Goal: Information Seeking & Learning: Learn about a topic

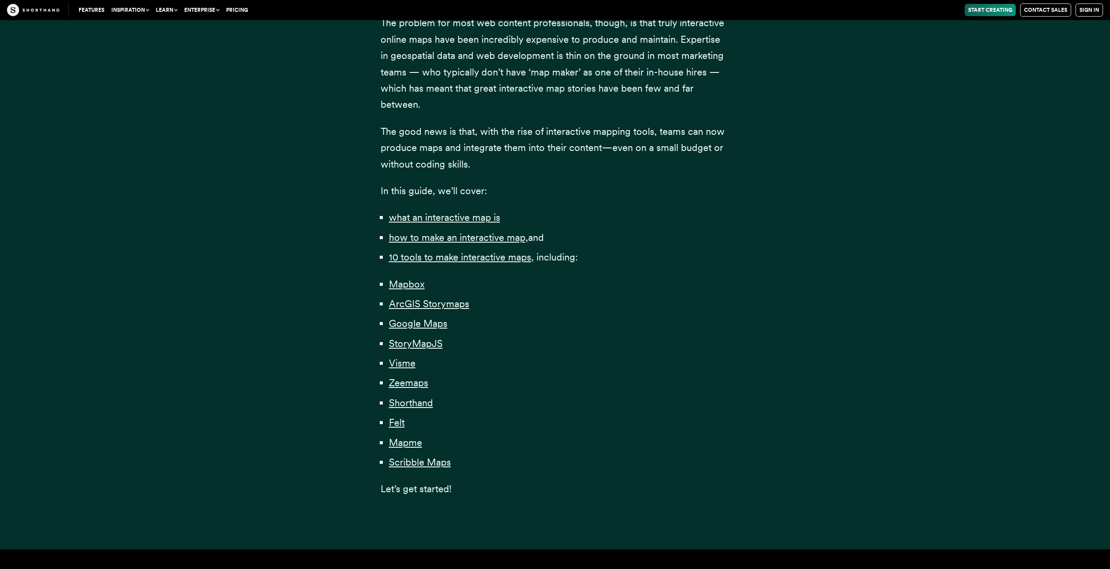
scroll to position [480, 0]
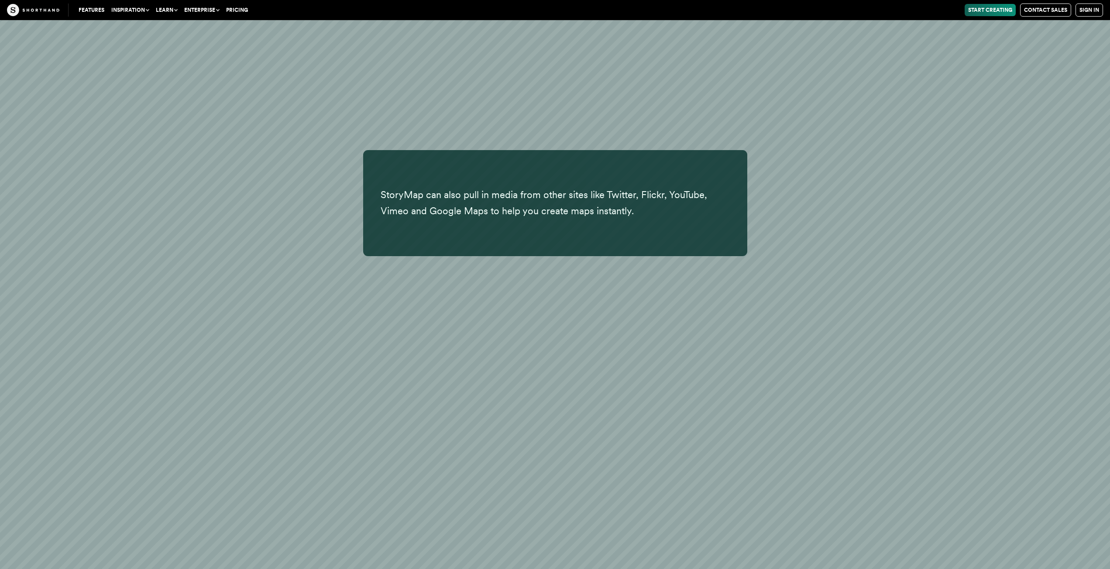
scroll to position [13409, 0]
click at [134, 11] on button "Inspiration" at bounding box center [130, 10] width 45 height 12
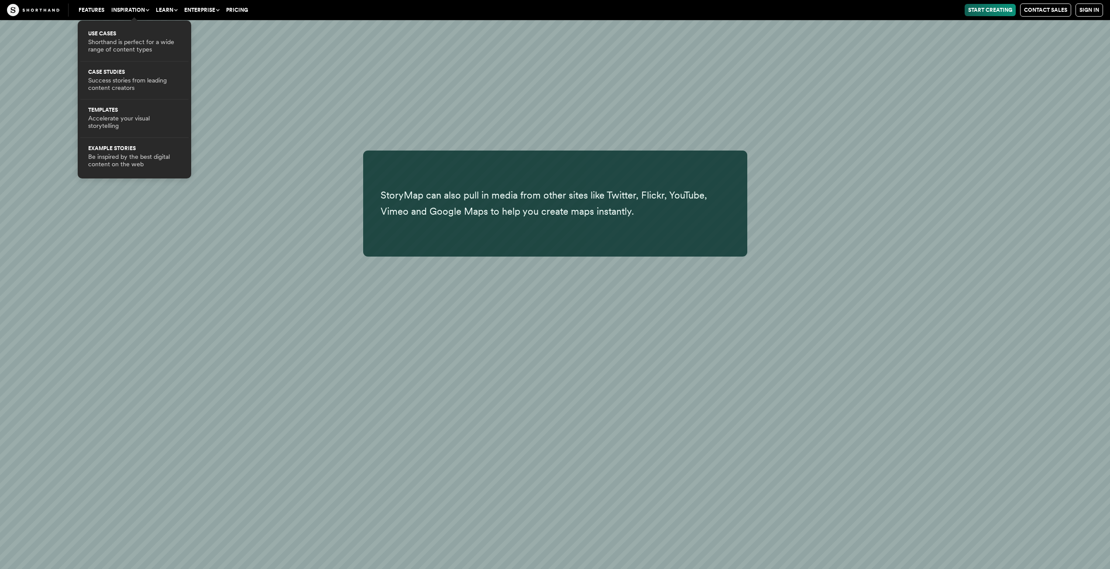
drag, startPoint x: 134, startPoint y: 11, endPoint x: 183, endPoint y: 11, distance: 49.3
click at [134, 11] on button "Inspiration" at bounding box center [130, 10] width 45 height 12
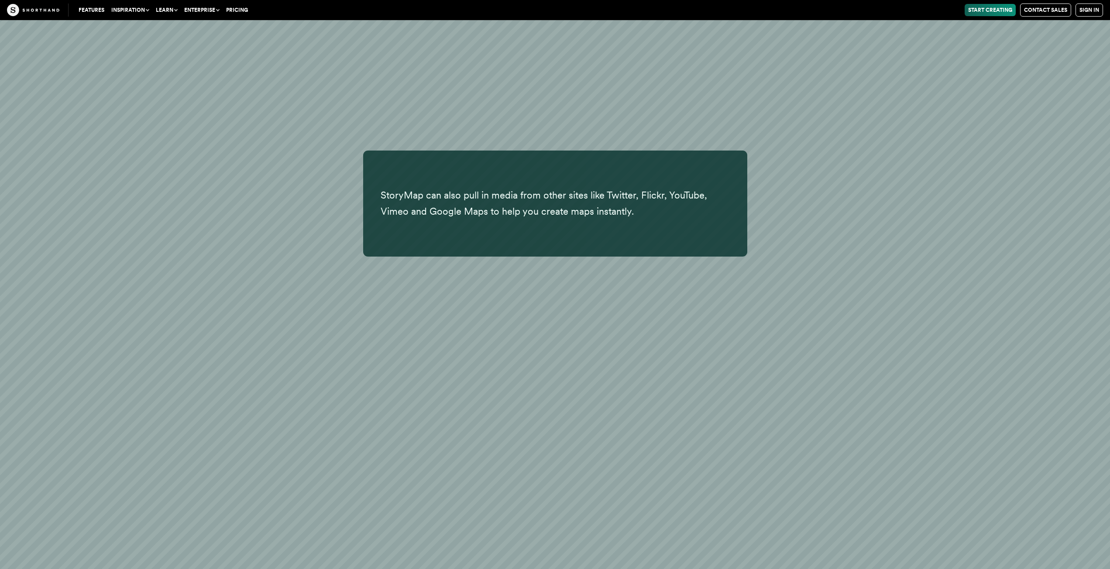
click at [230, 10] on link "Pricing" at bounding box center [237, 10] width 29 height 12
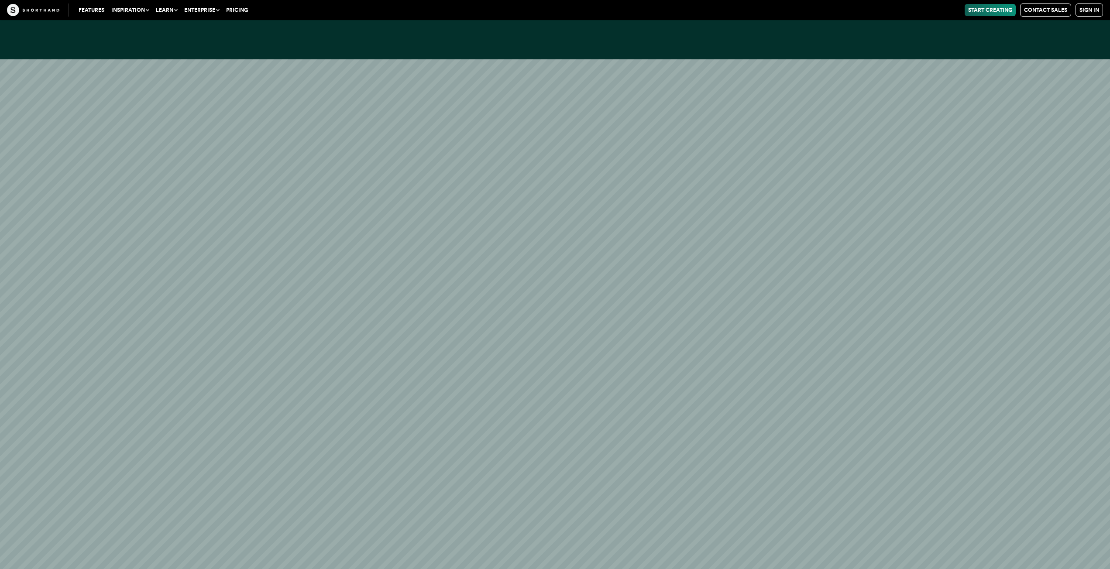
scroll to position [26184, 0]
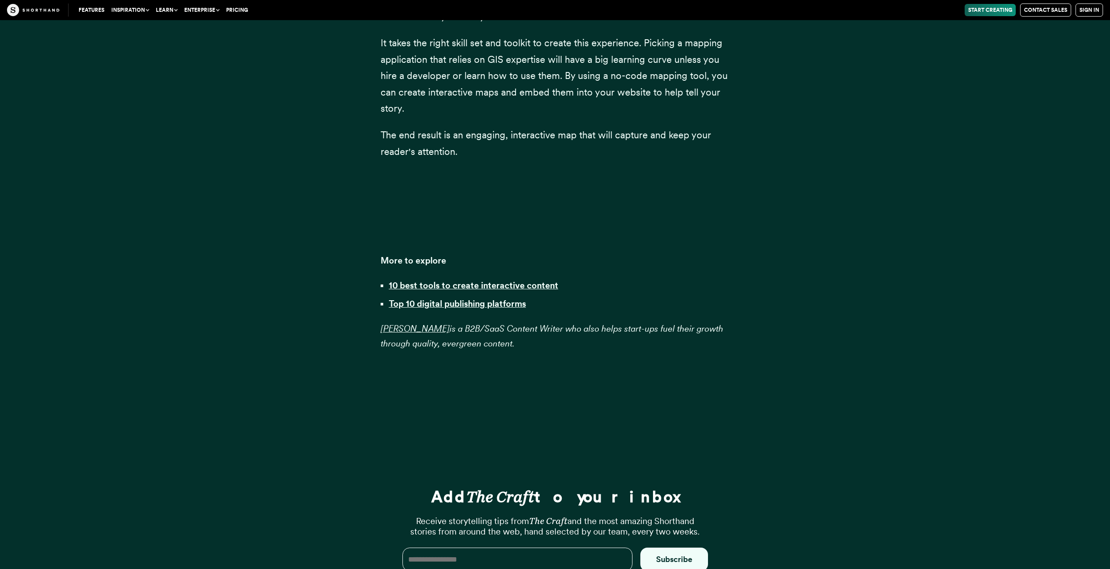
scroll to position [28221, 0]
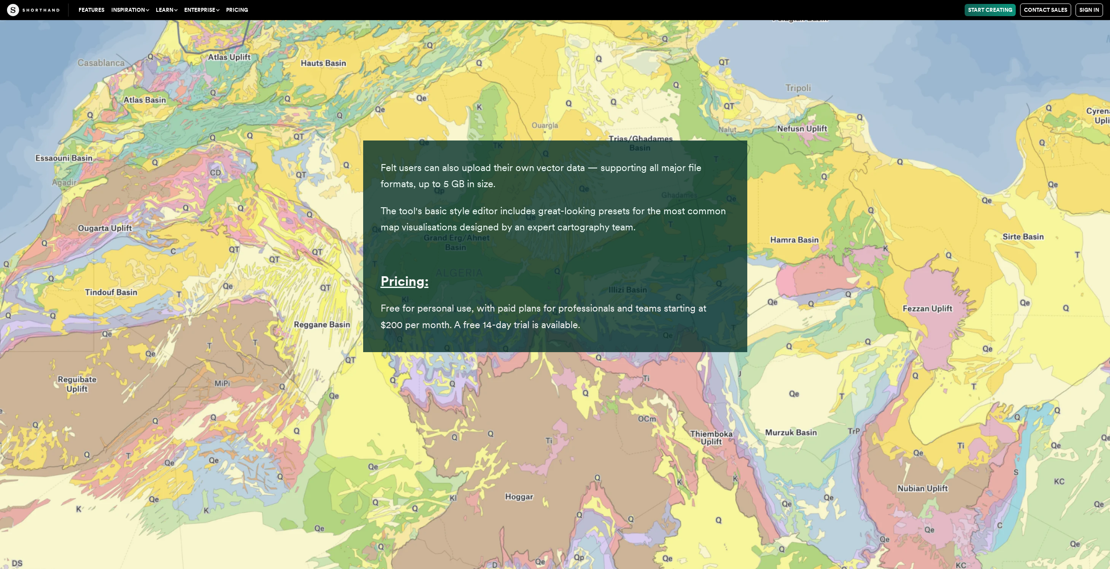
scroll to position [23077, 0]
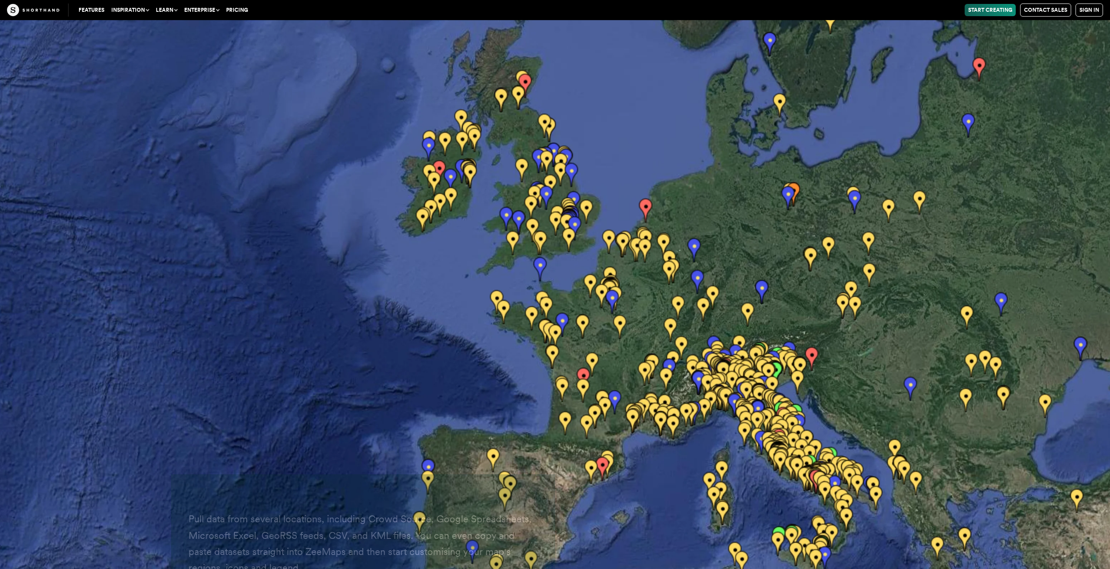
scroll to position [17263, 0]
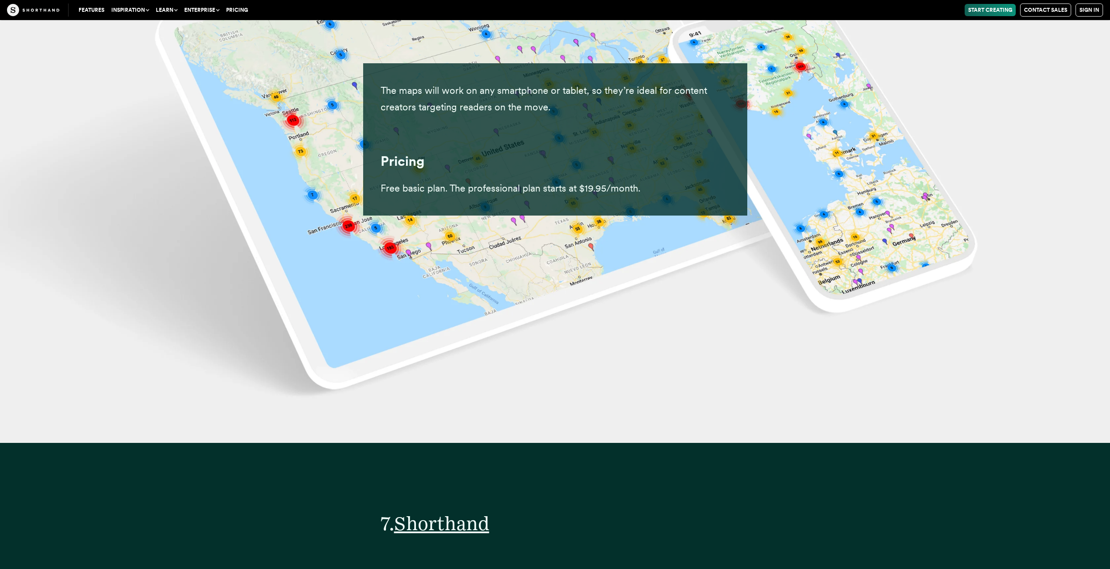
scroll to position [18869, 0]
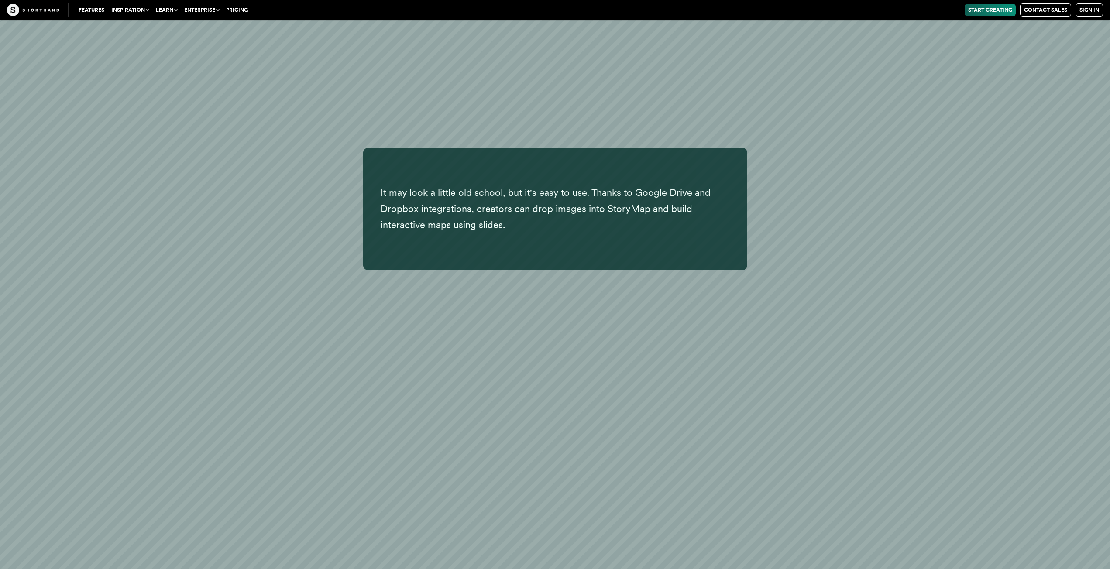
scroll to position [12274, 0]
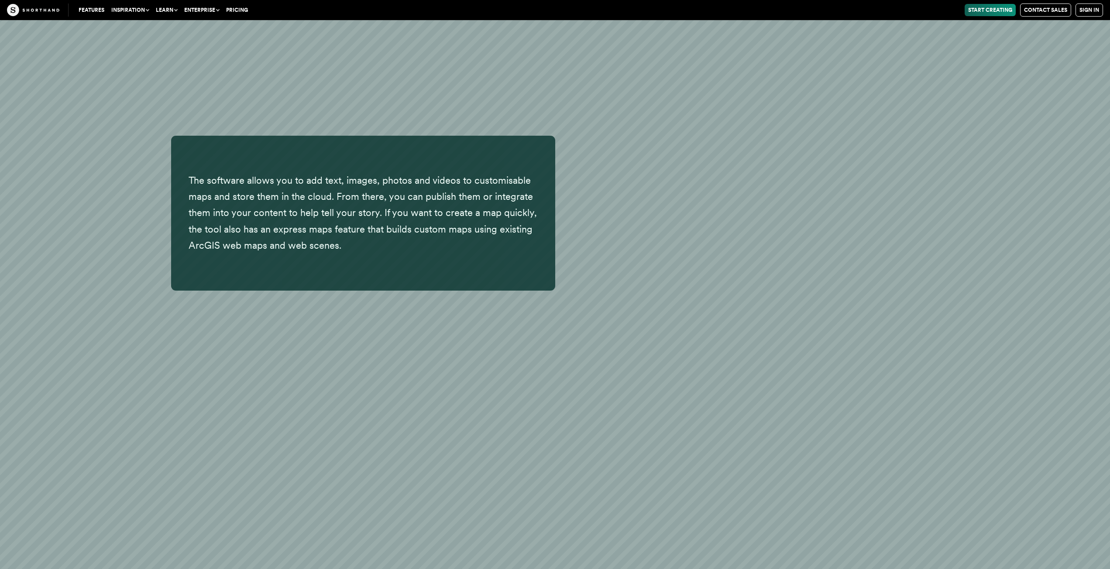
scroll to position [6672, 0]
